Goal: Contribute content

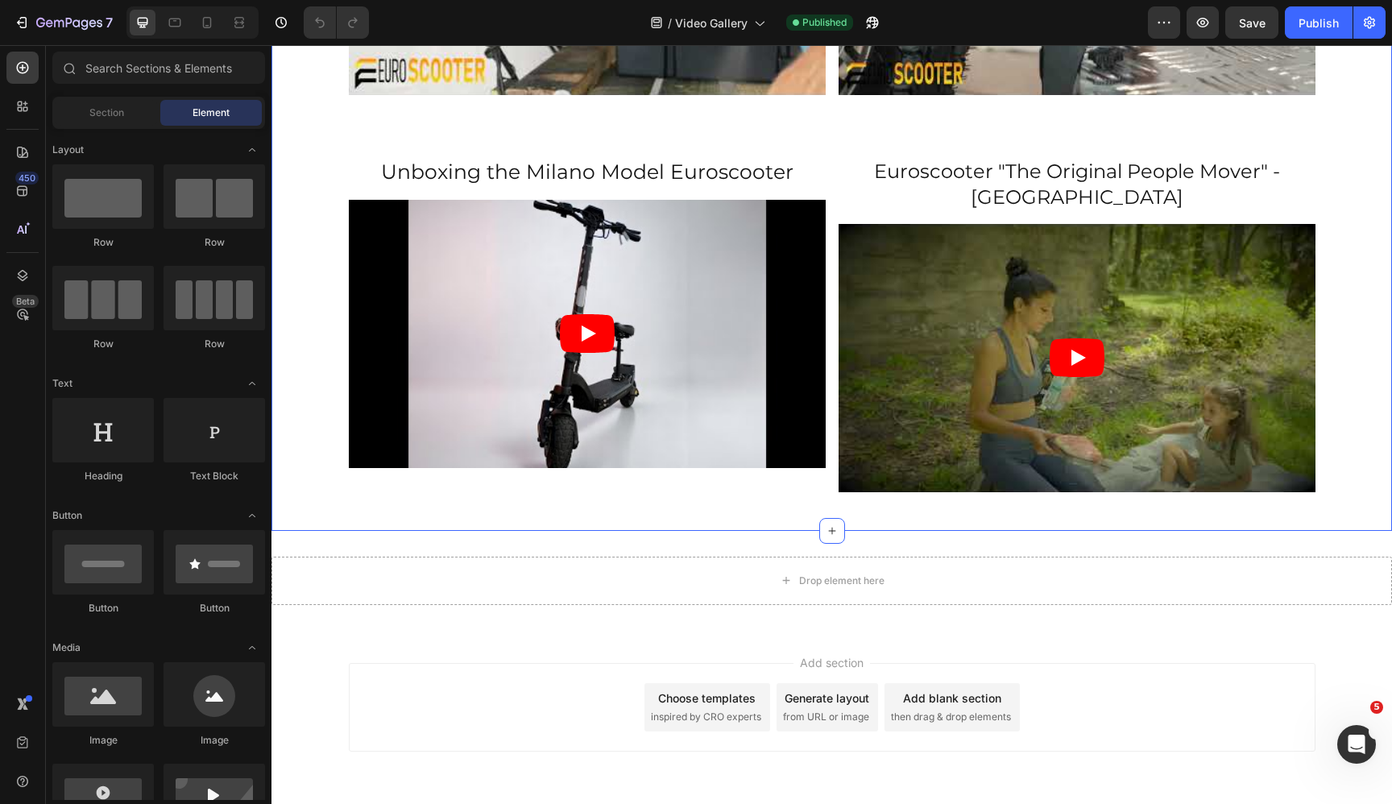
scroll to position [152, 0]
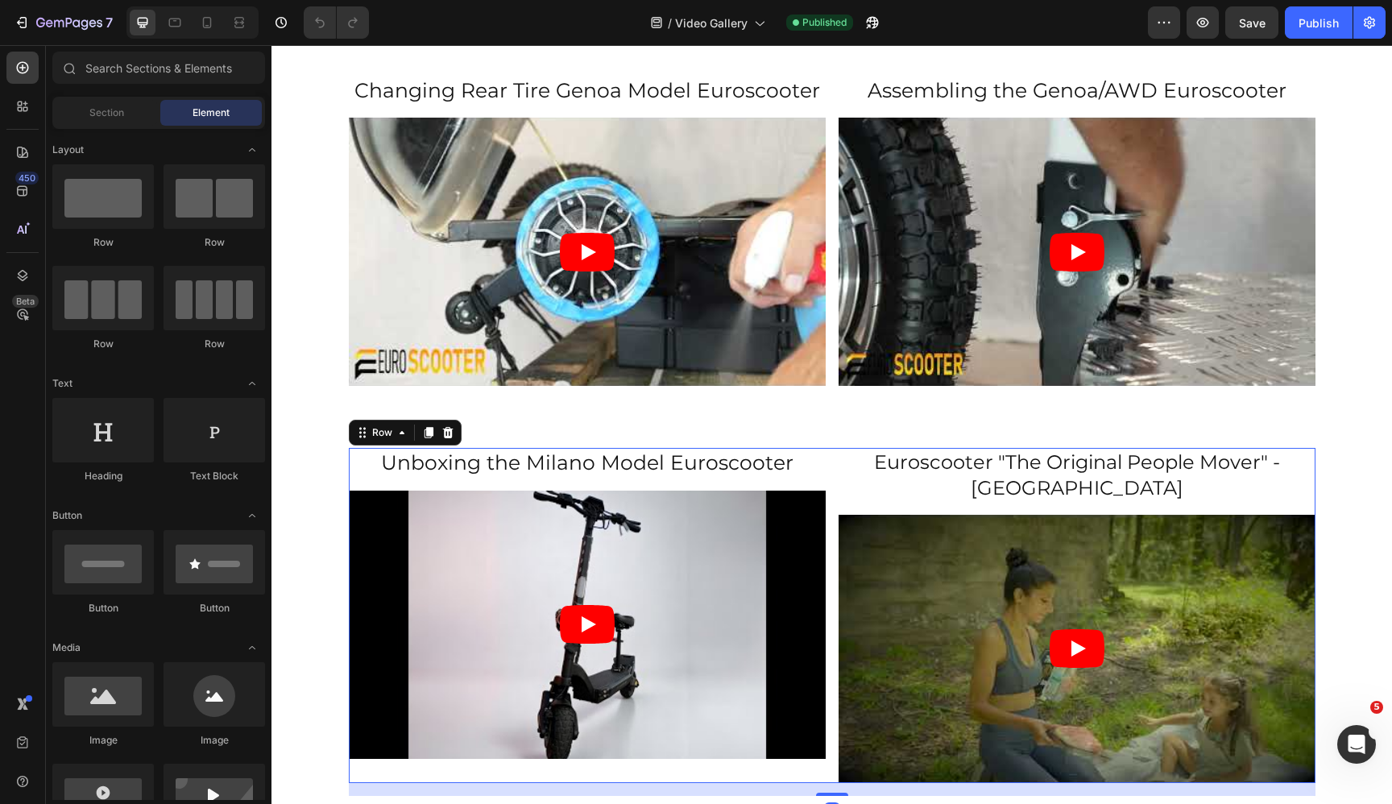
click at [828, 537] on div "Unboxing the Milano Model Euroscooter Heading Video Euroscooter "The Original P…" at bounding box center [832, 615] width 967 height 334
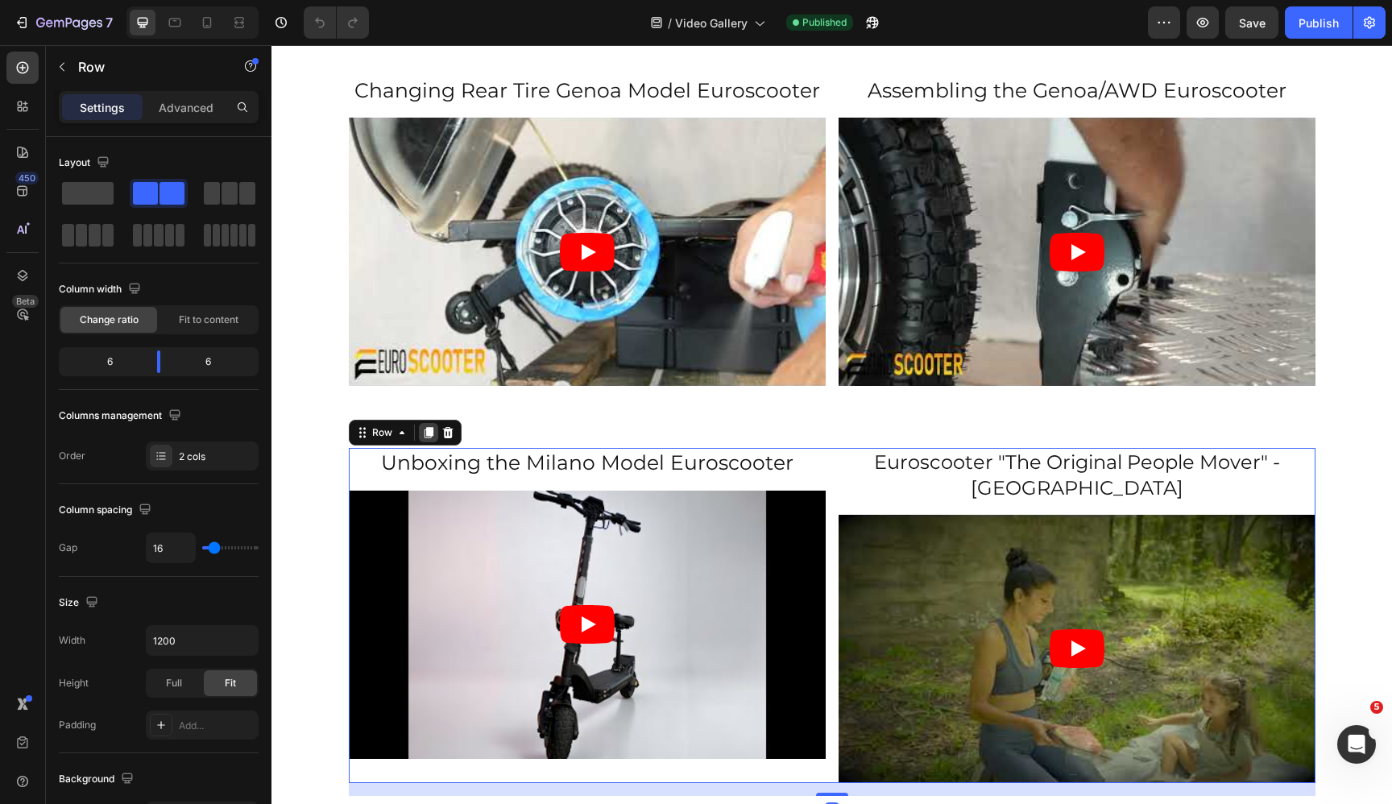
click at [424, 429] on icon at bounding box center [428, 433] width 9 height 11
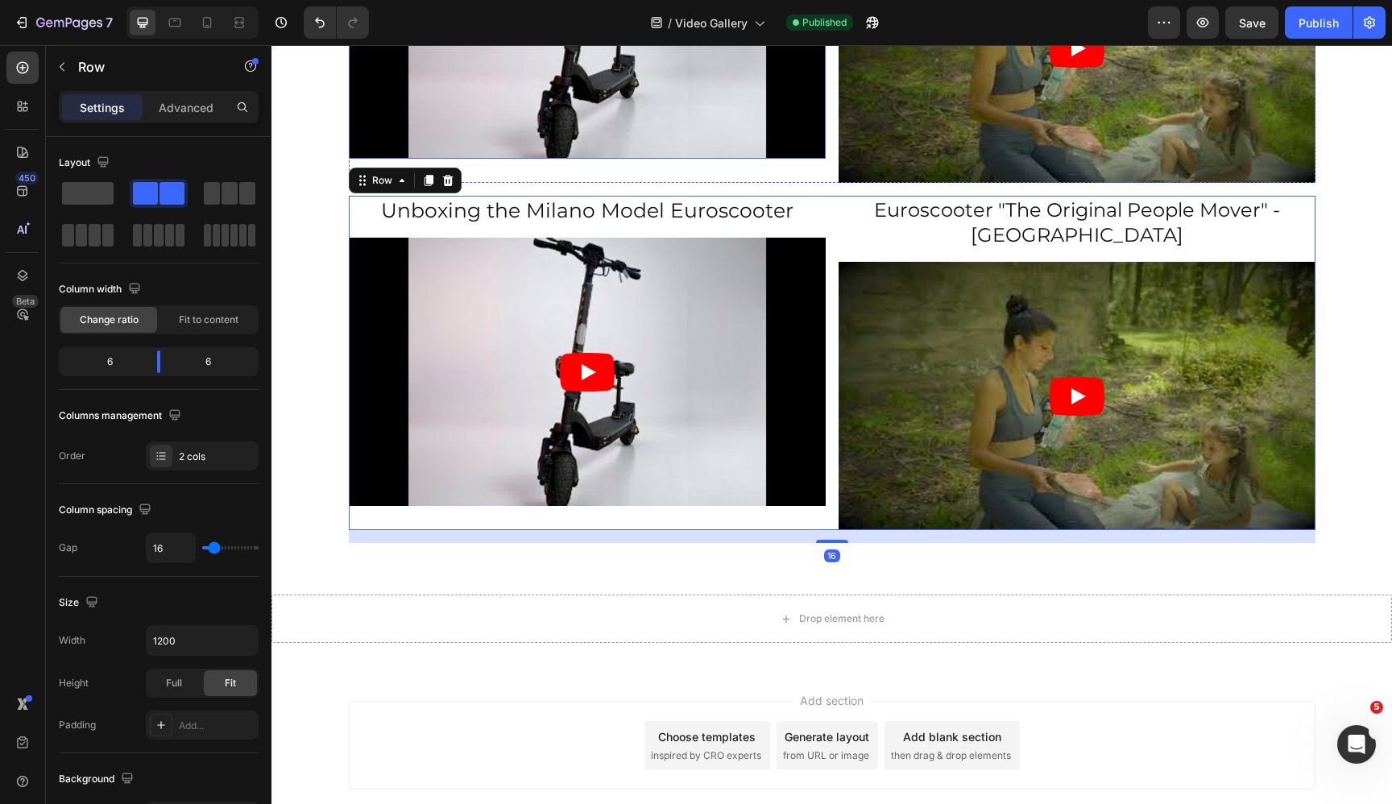
scroll to position [501, 0]
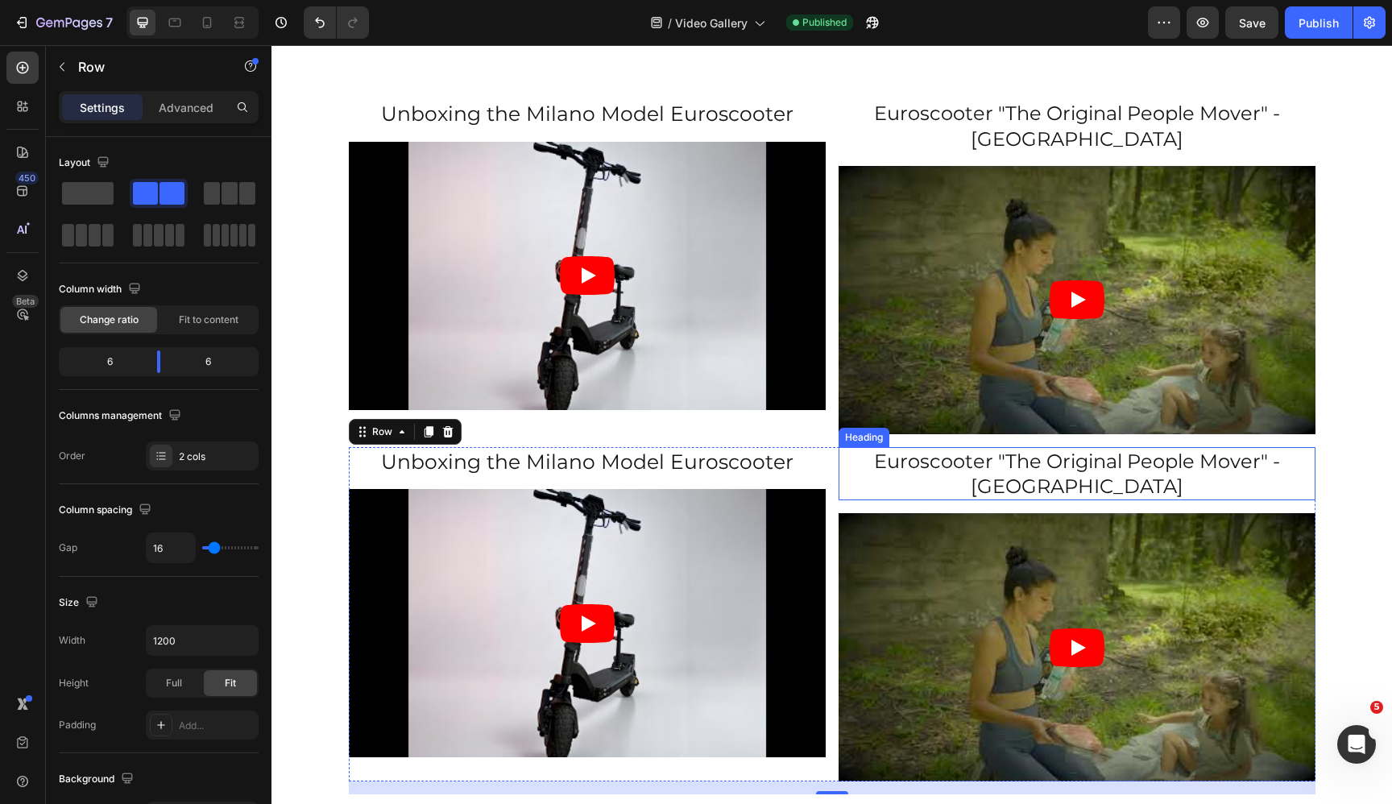
click at [970, 447] on h2 "Euroscooter "The Original People Mover" - [GEOGRAPHIC_DATA]" at bounding box center [1077, 473] width 477 height 53
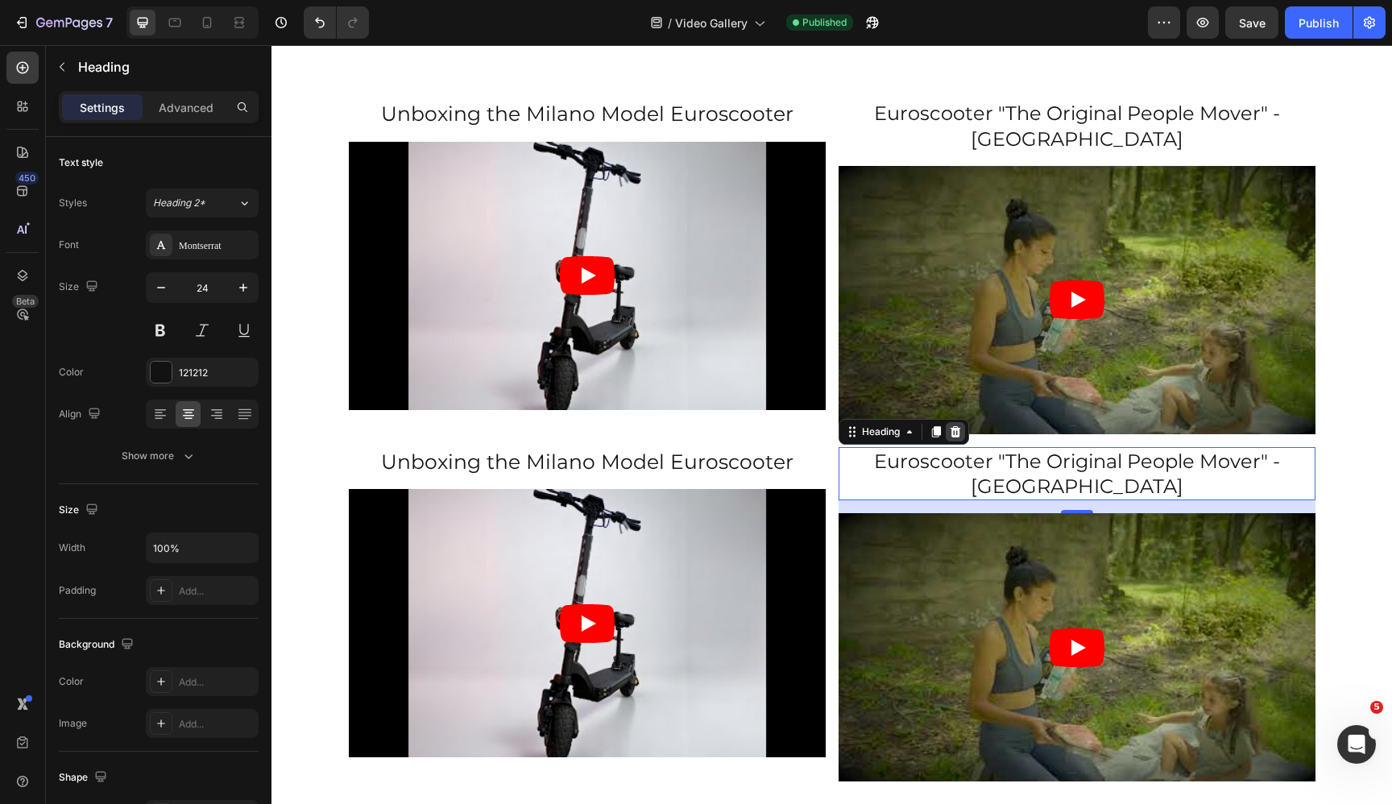
click at [953, 425] on icon at bounding box center [955, 431] width 13 height 13
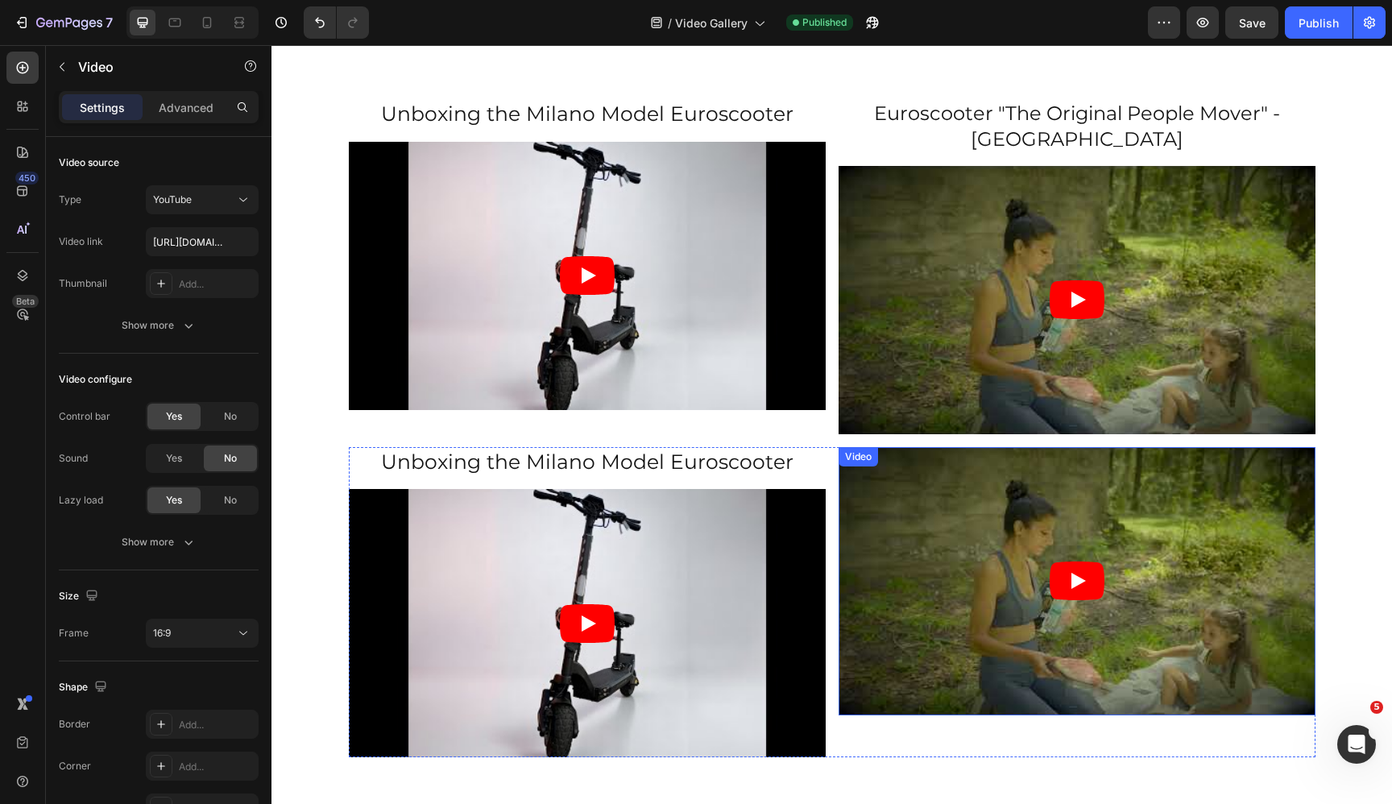
click at [989, 447] on article at bounding box center [1077, 581] width 477 height 268
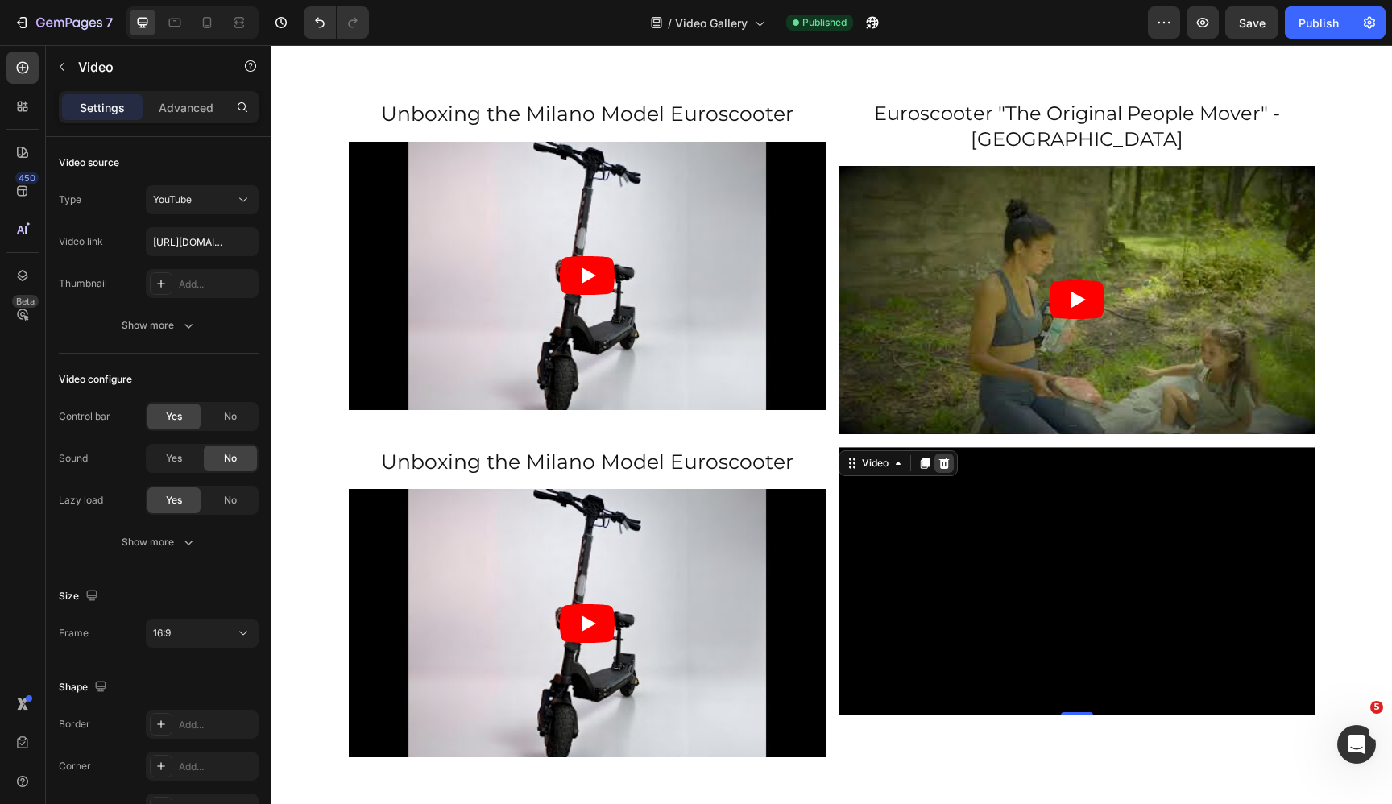
click at [941, 458] on icon at bounding box center [944, 463] width 10 height 11
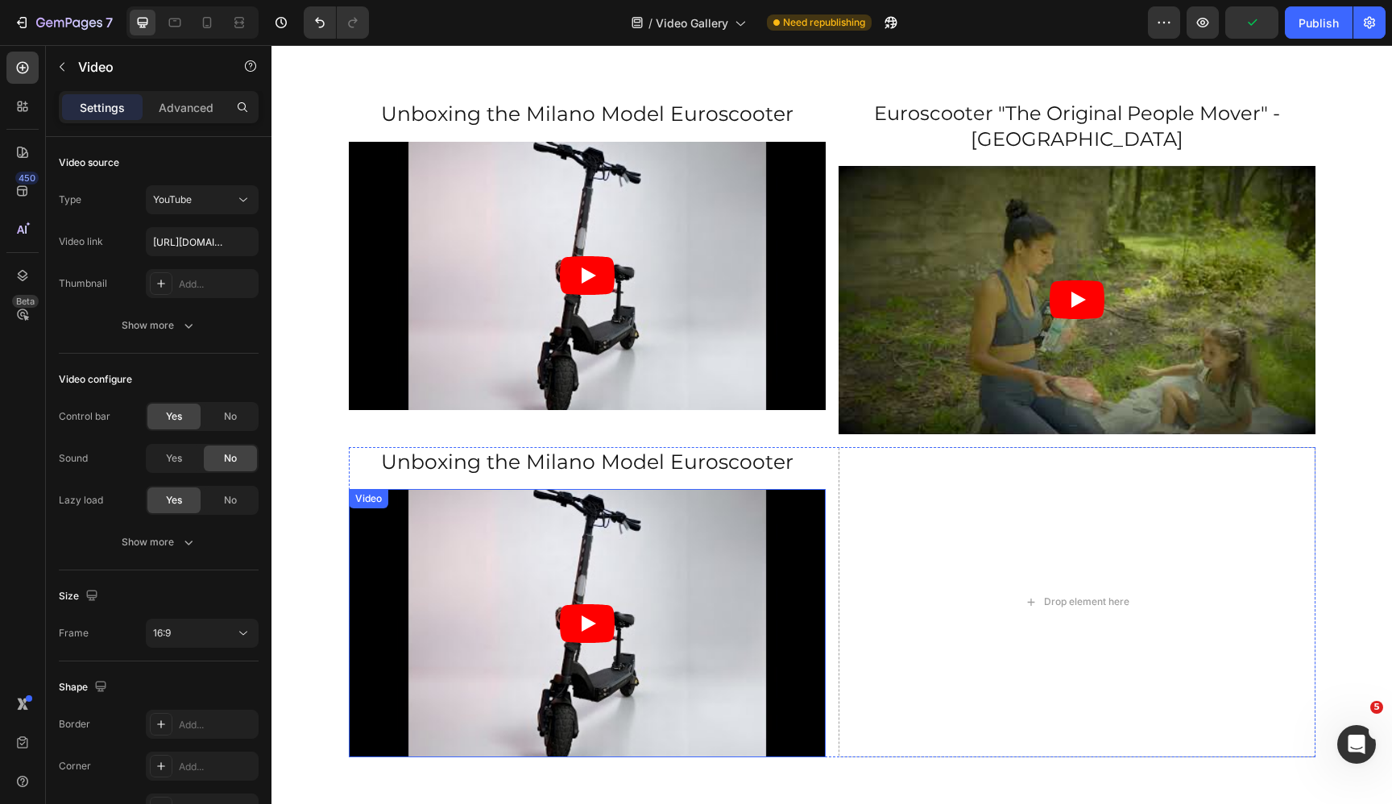
click at [587, 560] on article at bounding box center [587, 623] width 477 height 268
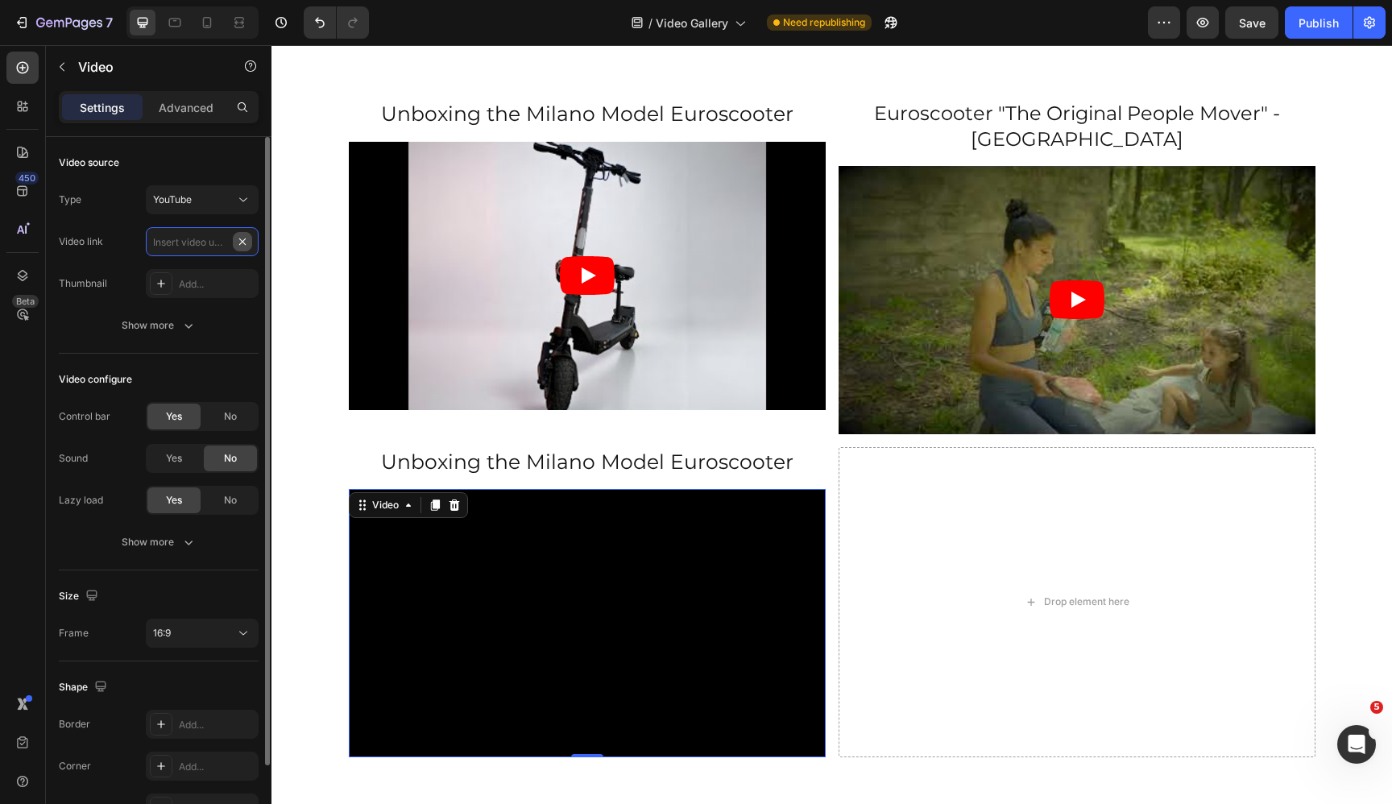
scroll to position [0, 0]
paste input "[URL][DOMAIN_NAME]"
type input "[URL][DOMAIN_NAME]"
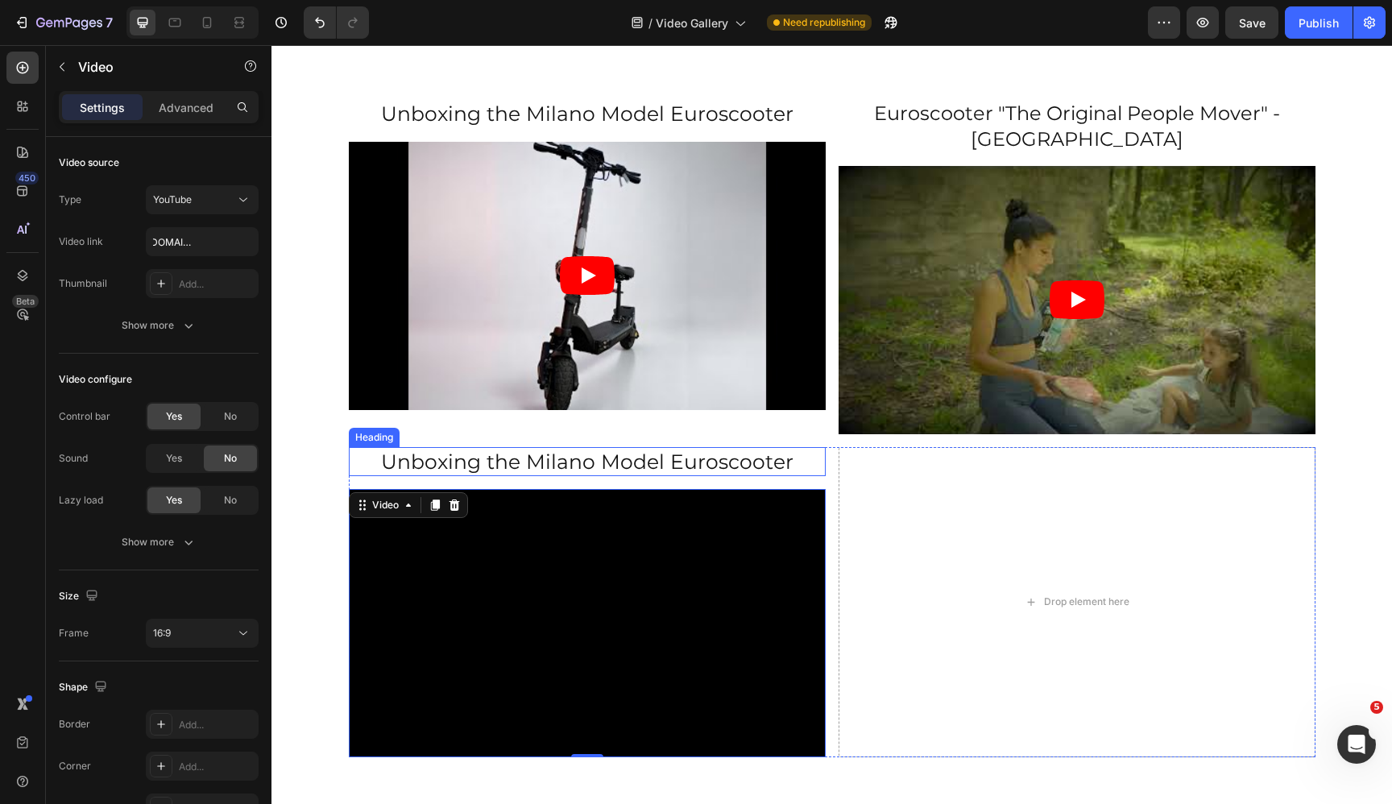
click at [520, 447] on h2 "Unboxing the Milano Model Euroscooter" at bounding box center [587, 462] width 477 height 30
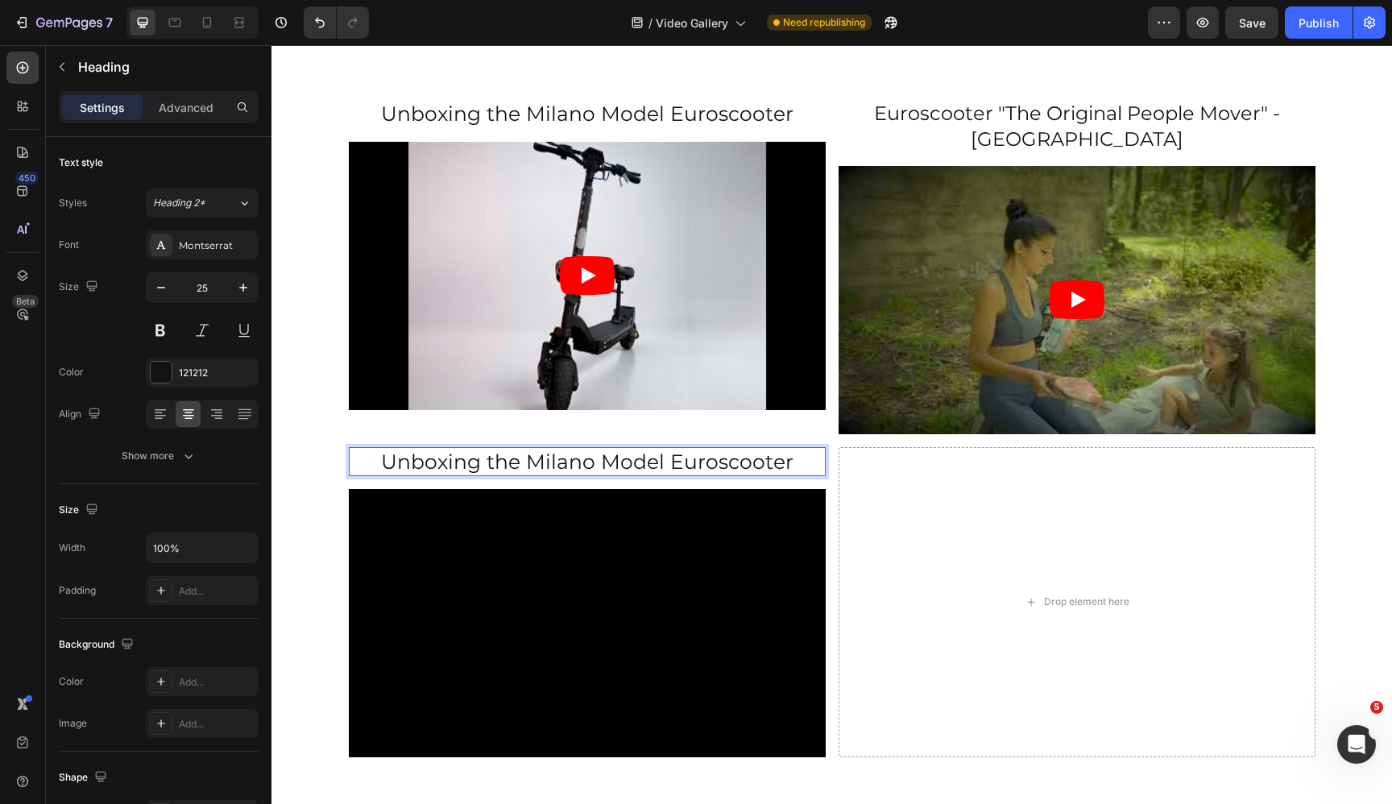
click at [520, 447] on h2 "Unboxing the Milano Model Euroscooter" at bounding box center [587, 462] width 477 height 30
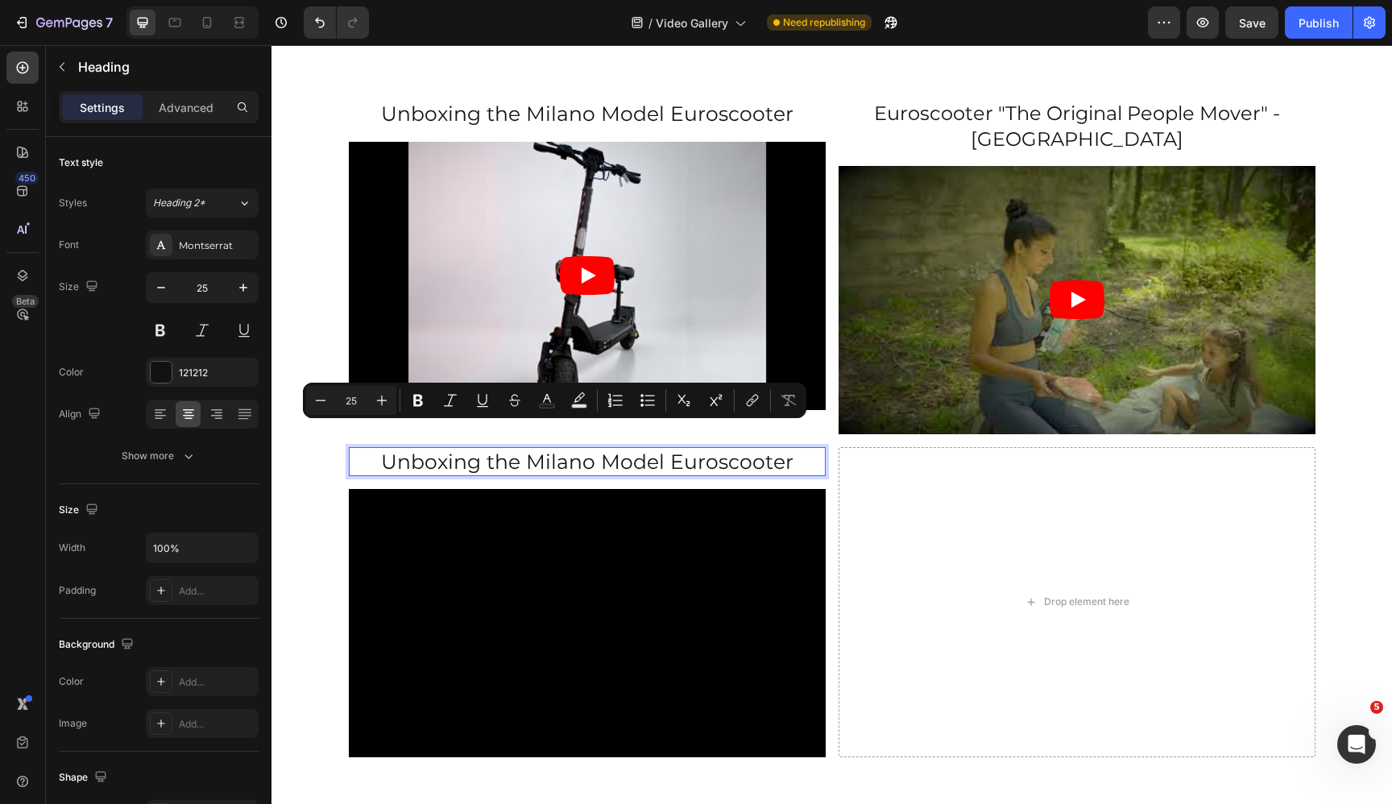
click at [520, 449] on p "Unboxing the Milano Model Euroscooter" at bounding box center [588, 462] width 474 height 27
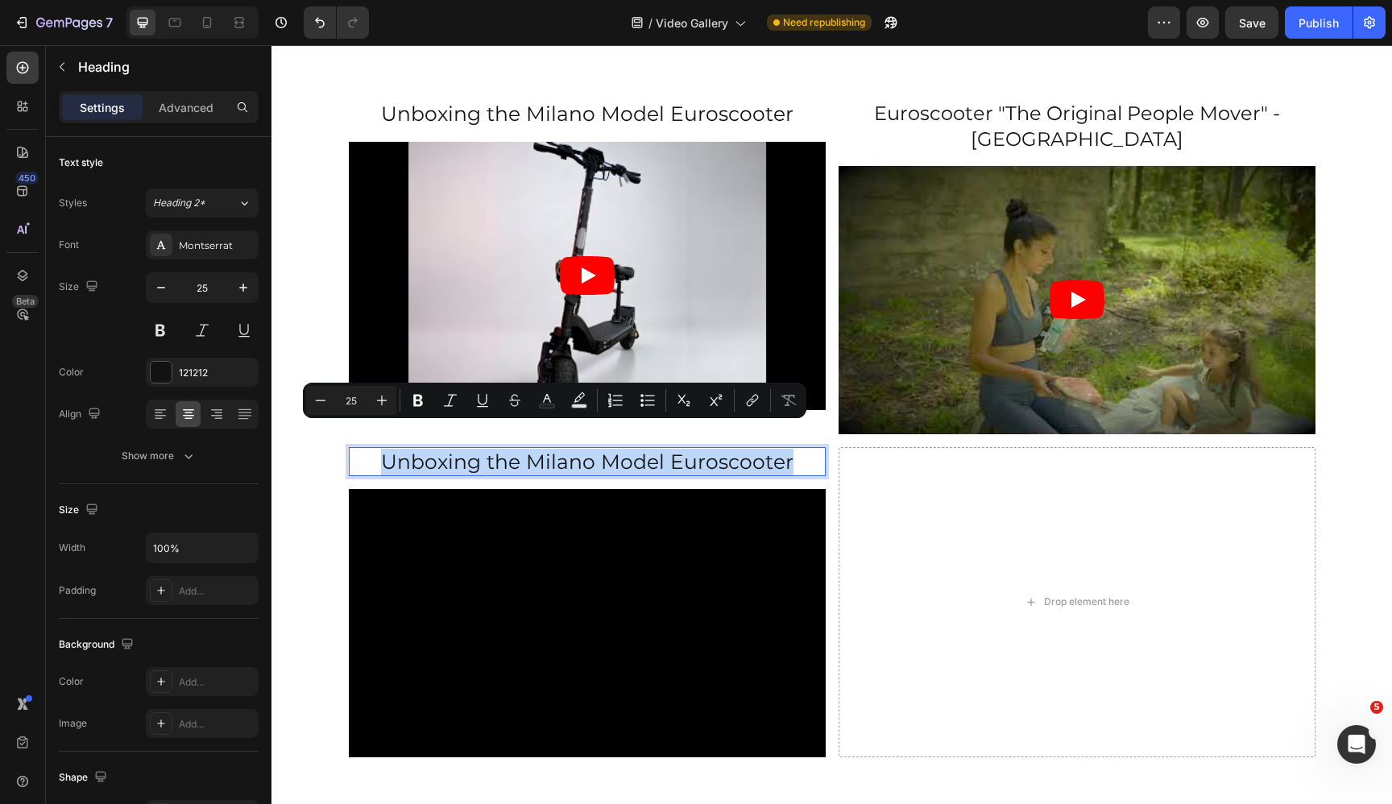
click at [520, 449] on p "Unboxing the Milano Model Euroscooter" at bounding box center [588, 462] width 474 height 27
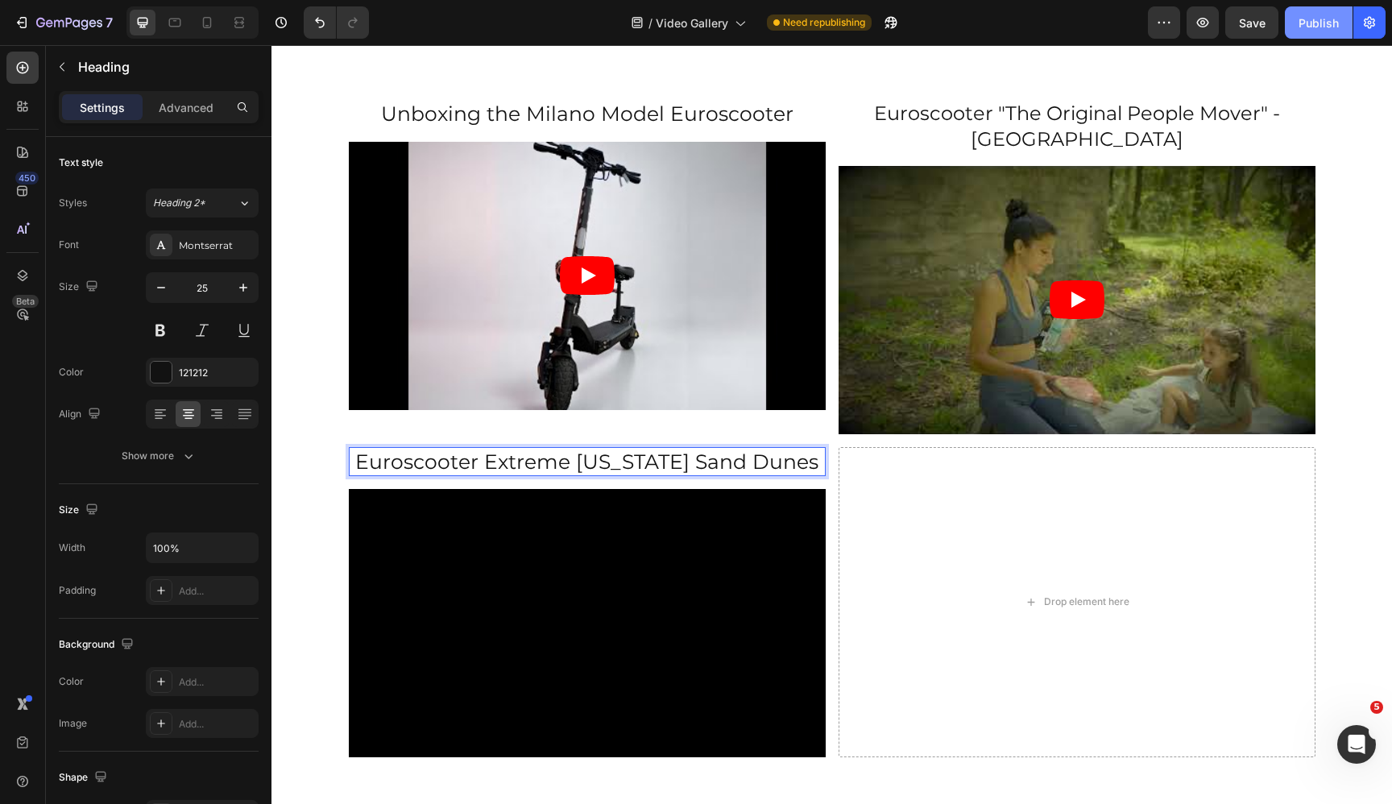
click at [1317, 21] on div "Publish" at bounding box center [1319, 23] width 40 height 17
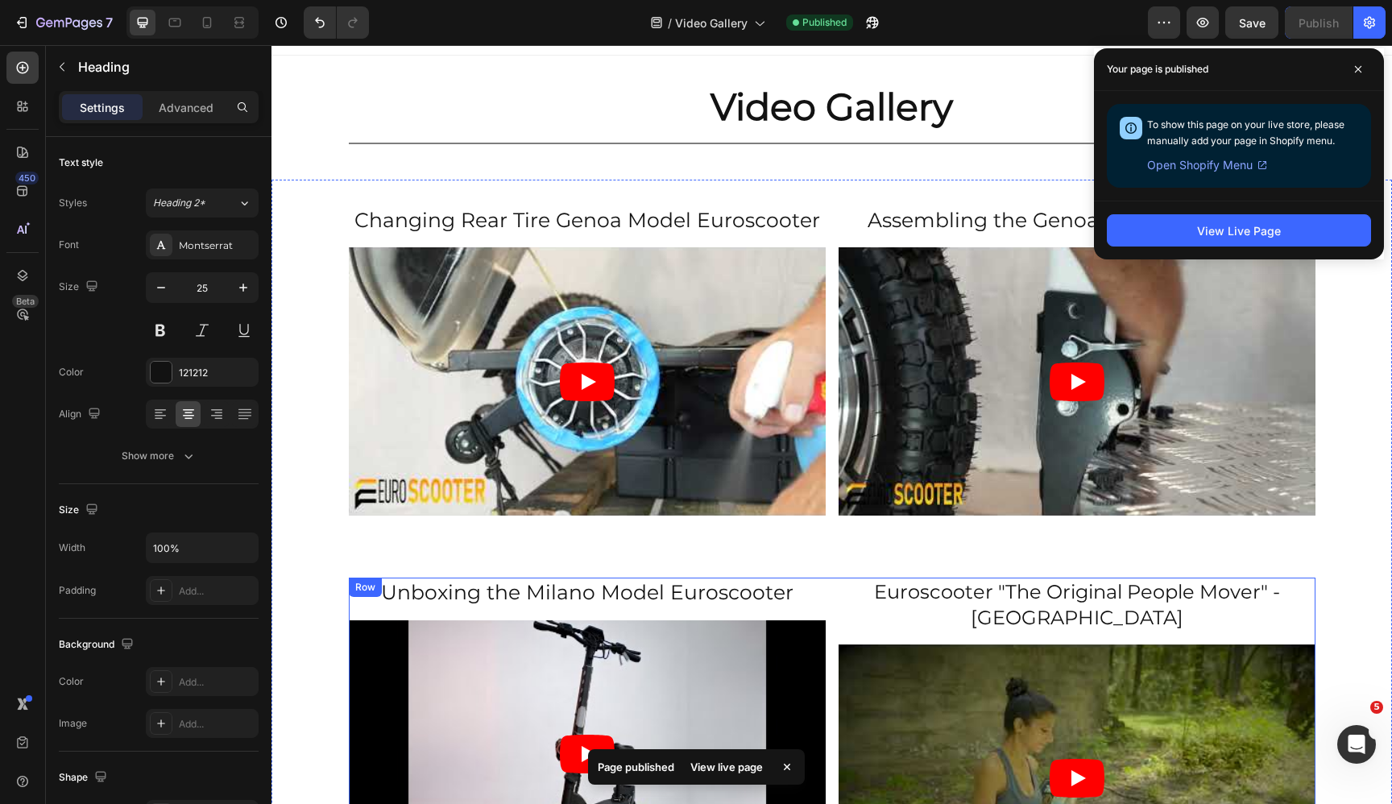
scroll to position [0, 0]
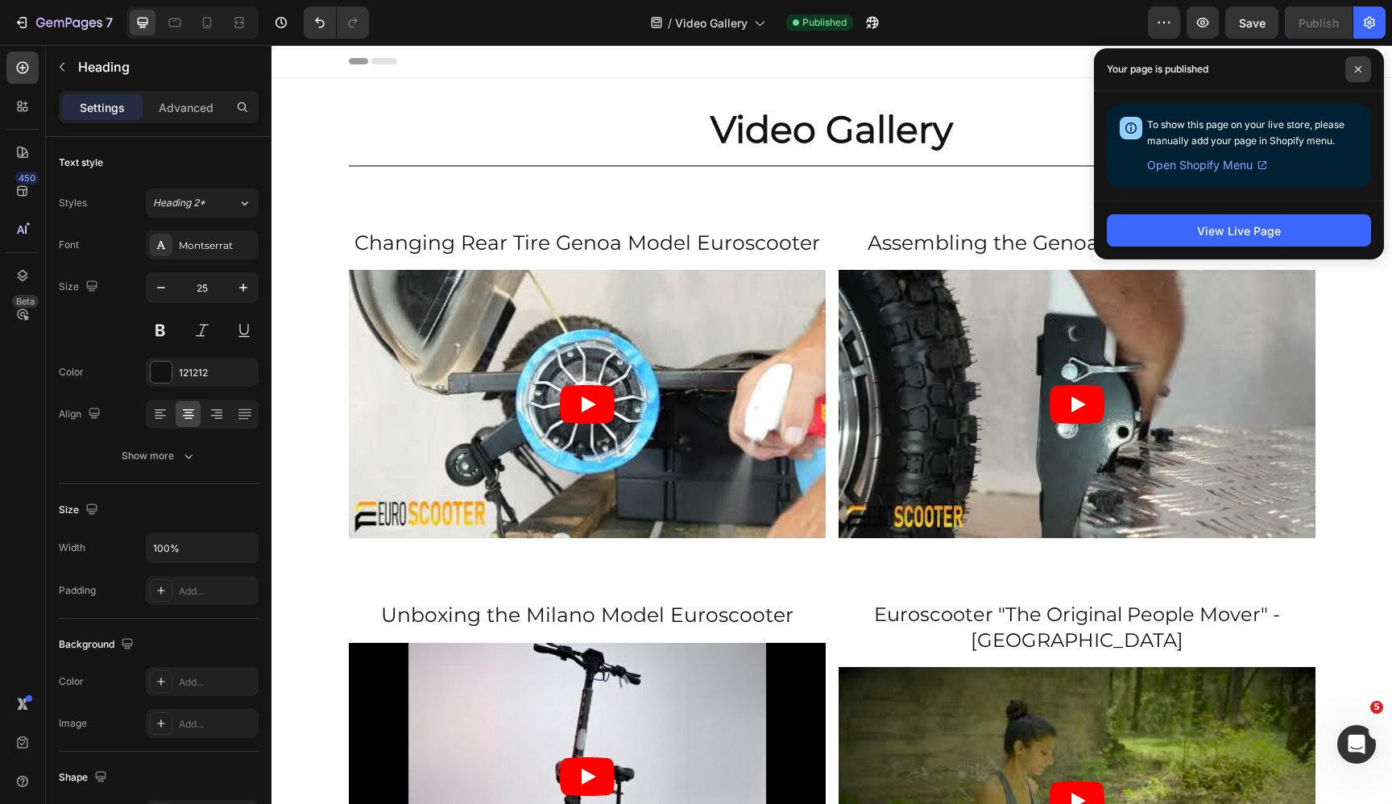
click at [1352, 72] on span at bounding box center [1359, 69] width 26 height 26
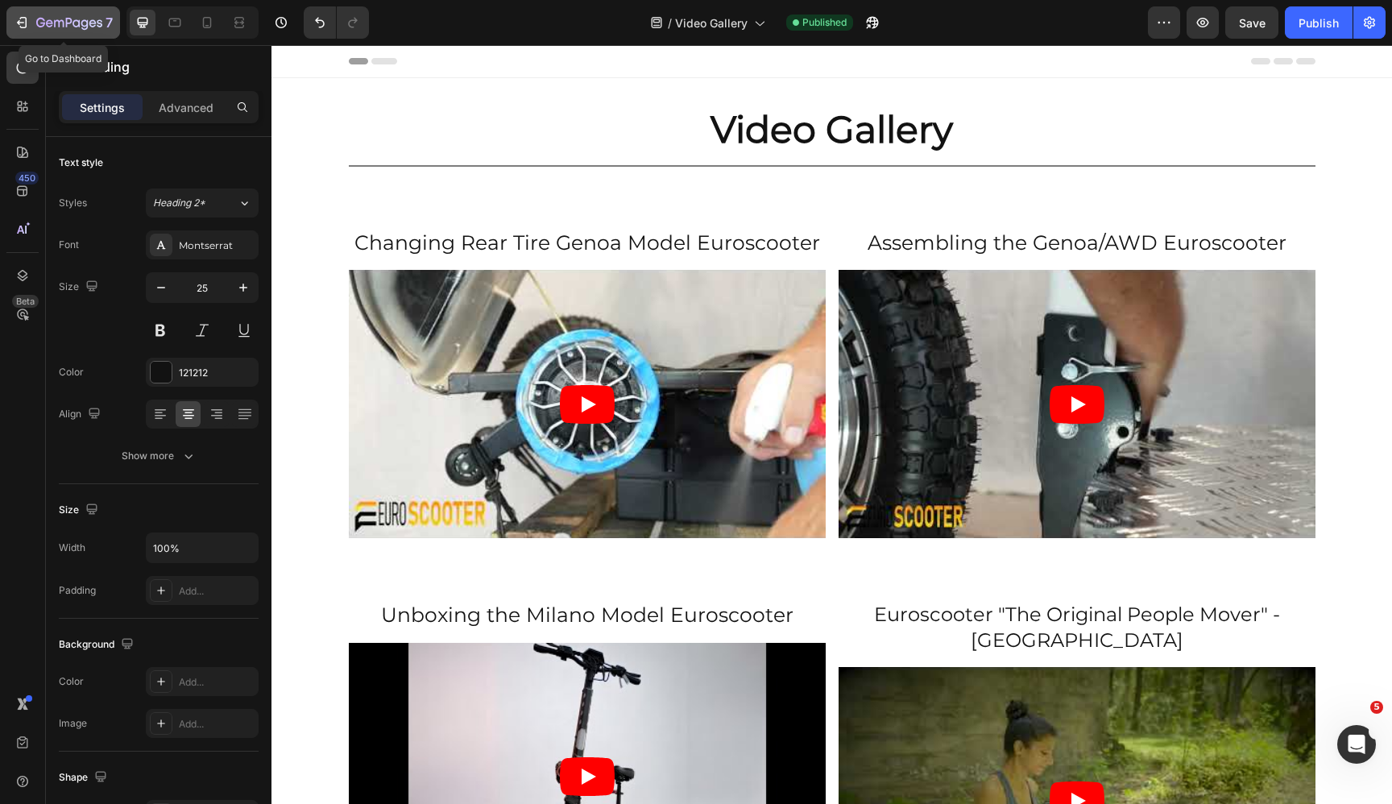
click at [39, 28] on icon "button" at bounding box center [69, 24] width 66 height 14
